Goal: Task Accomplishment & Management: Use online tool/utility

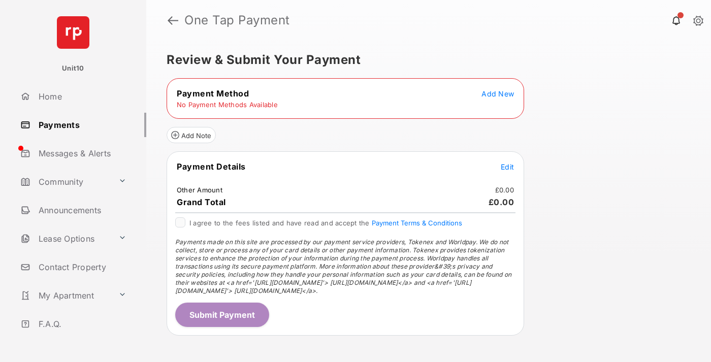
click at [497, 93] on span "Add New" at bounding box center [497, 93] width 32 height 9
